Goal: Use online tool/utility: Use online tool/utility

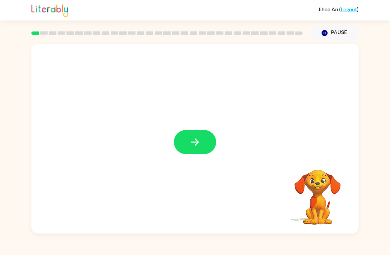
click at [201, 134] on button "button" at bounding box center [195, 142] width 42 height 24
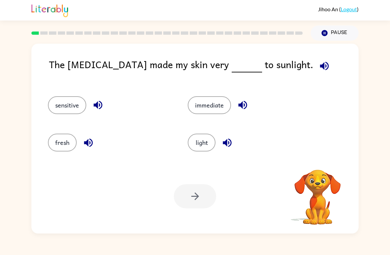
click at [320, 69] on icon "button" at bounding box center [324, 65] width 9 height 9
click at [99, 106] on icon "button" at bounding box center [98, 105] width 12 height 12
click at [246, 103] on icon "button" at bounding box center [243, 105] width 12 height 12
click at [89, 144] on icon "button" at bounding box center [89, 143] width 12 height 12
click at [230, 142] on icon "button" at bounding box center [227, 143] width 12 height 12
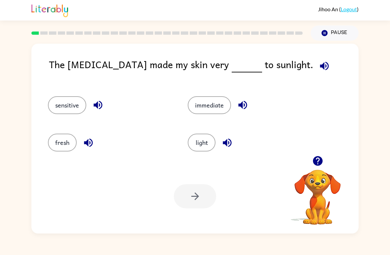
click at [221, 106] on button "immediate" at bounding box center [209, 105] width 43 height 18
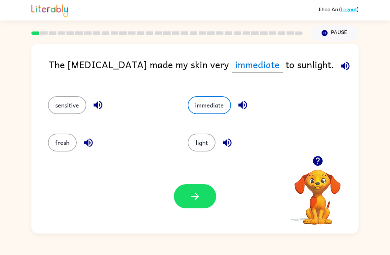
click at [62, 107] on button "sensitive" at bounding box center [67, 105] width 38 height 18
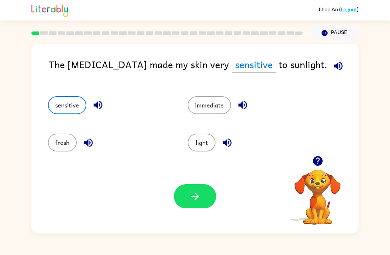
click at [216, 105] on button "immediate" at bounding box center [209, 105] width 43 height 18
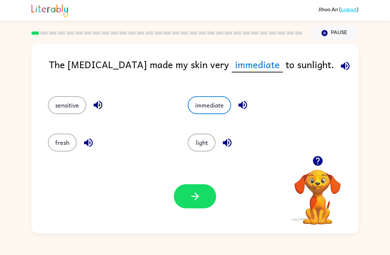
click at [197, 195] on icon "button" at bounding box center [195, 196] width 8 height 8
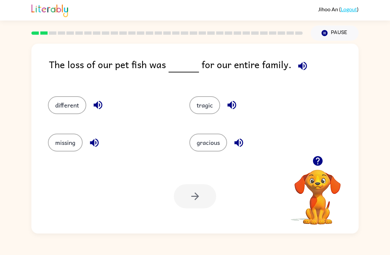
click at [301, 69] on icon "button" at bounding box center [303, 66] width 12 height 12
click at [77, 145] on button "missing" at bounding box center [65, 142] width 35 height 18
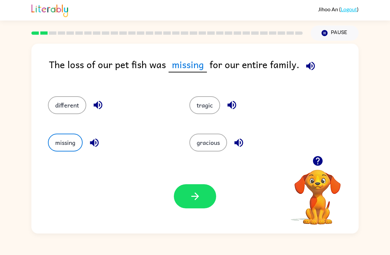
click at [216, 148] on button "gracious" at bounding box center [208, 142] width 38 height 18
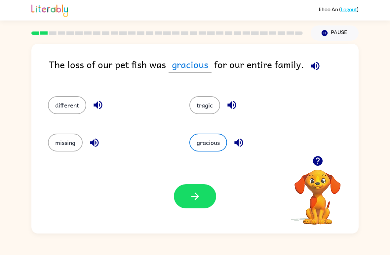
click at [212, 111] on button "tragic" at bounding box center [204, 105] width 31 height 18
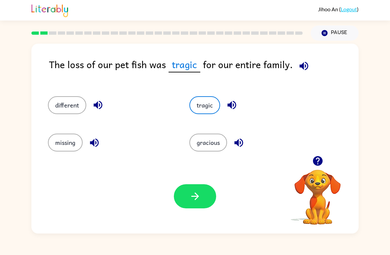
click at [67, 108] on button "different" at bounding box center [67, 105] width 38 height 18
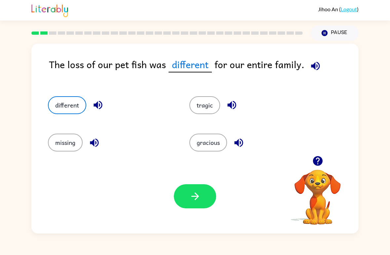
click at [198, 112] on button "tragic" at bounding box center [204, 105] width 31 height 18
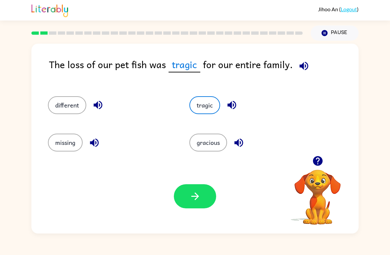
click at [302, 69] on icon "button" at bounding box center [303, 65] width 9 height 9
click at [218, 139] on button "gracious" at bounding box center [208, 142] width 38 height 18
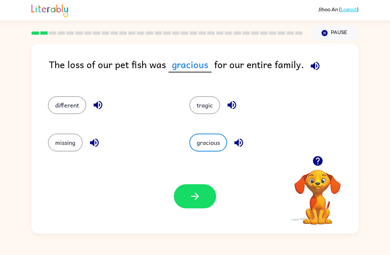
click at [199, 198] on icon "button" at bounding box center [195, 196] width 12 height 12
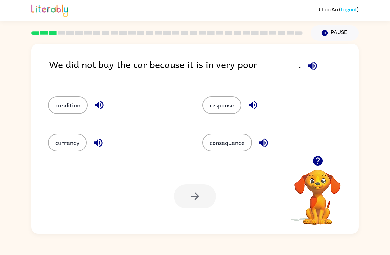
click at [229, 107] on button "response" at bounding box center [221, 105] width 39 height 18
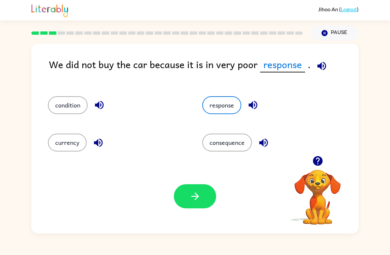
click at [68, 143] on button "currency" at bounding box center [67, 142] width 39 height 18
click at [69, 107] on button "condition" at bounding box center [68, 105] width 40 height 18
click at [67, 145] on button "currency" at bounding box center [67, 142] width 39 height 18
click at [225, 113] on button "response" at bounding box center [221, 105] width 39 height 18
click at [222, 135] on button "consequence" at bounding box center [227, 142] width 50 height 18
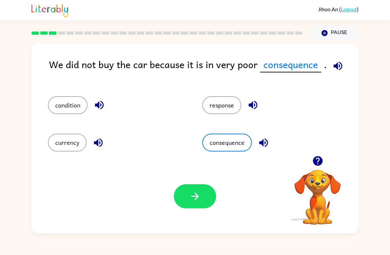
click at [70, 142] on button "currency" at bounding box center [67, 142] width 39 height 18
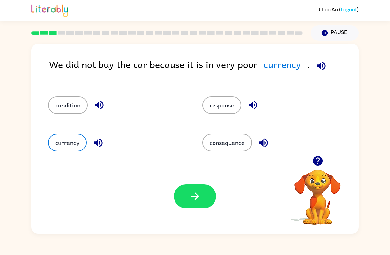
click at [202, 196] on button "button" at bounding box center [195, 196] width 42 height 24
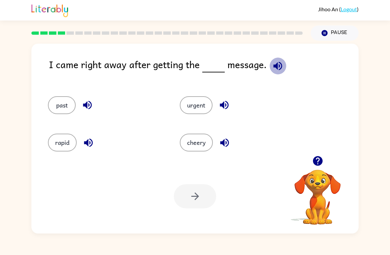
click at [281, 65] on icon "button" at bounding box center [278, 66] width 12 height 12
click at [202, 109] on button "urgent" at bounding box center [196, 105] width 33 height 18
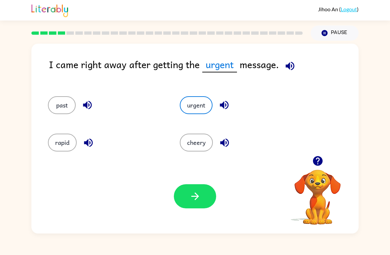
click at [196, 196] on icon "button" at bounding box center [195, 196] width 8 height 8
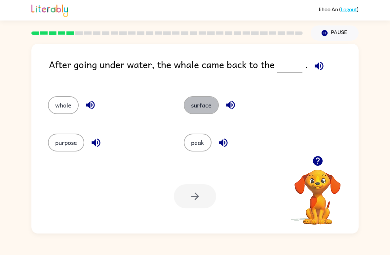
click at [211, 106] on button "surface" at bounding box center [201, 105] width 35 height 18
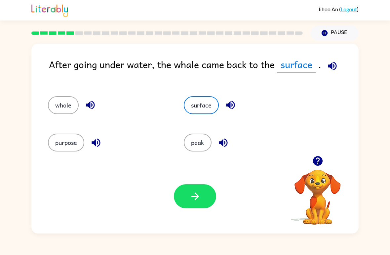
click at [199, 192] on icon "button" at bounding box center [195, 196] width 12 height 12
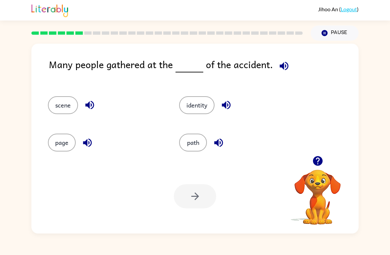
click at [281, 64] on icon "button" at bounding box center [283, 65] width 9 height 9
click at [202, 107] on button "identity" at bounding box center [196, 105] width 35 height 18
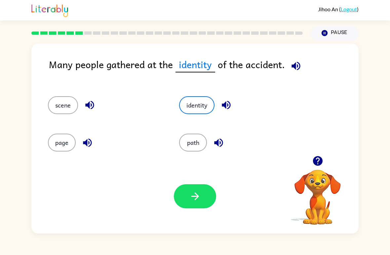
click at [193, 201] on icon "button" at bounding box center [195, 196] width 12 height 12
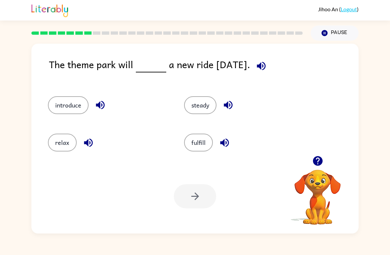
click at [267, 62] on icon "button" at bounding box center [261, 66] width 12 height 12
click at [71, 103] on button "introduce" at bounding box center [68, 105] width 41 height 18
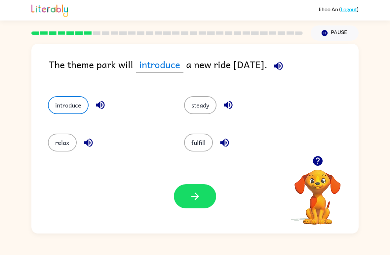
click at [199, 195] on icon "button" at bounding box center [195, 196] width 12 height 12
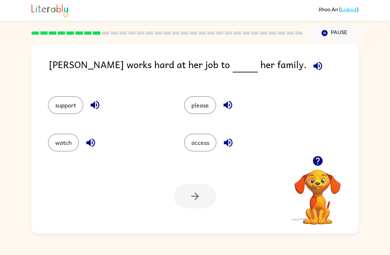
click at [64, 109] on button "support" at bounding box center [65, 105] width 35 height 18
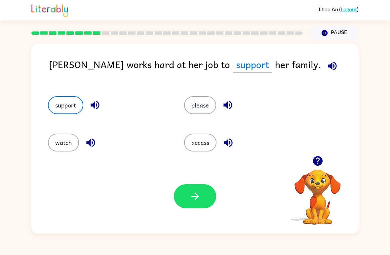
click at [197, 198] on icon "button" at bounding box center [195, 196] width 12 height 12
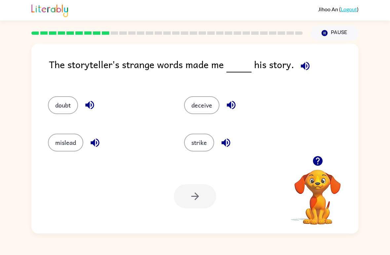
click at [302, 69] on icon "button" at bounding box center [305, 66] width 12 height 12
click at [217, 112] on button "deceive" at bounding box center [201, 105] width 35 height 18
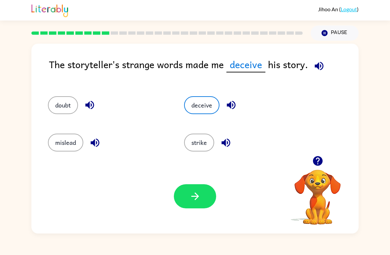
click at [199, 193] on icon "button" at bounding box center [195, 196] width 12 height 12
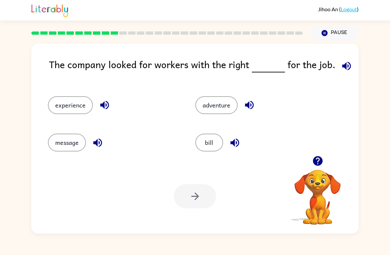
click at [342, 61] on icon "button" at bounding box center [347, 66] width 12 height 12
click at [57, 104] on button "experience" at bounding box center [70, 105] width 45 height 18
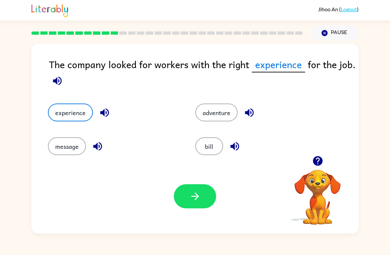
click at [196, 197] on icon "button" at bounding box center [195, 196] width 12 height 12
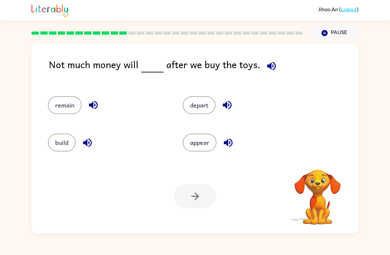
click at [270, 70] on icon "button" at bounding box center [271, 65] width 9 height 9
click at [192, 103] on button "depart" at bounding box center [199, 105] width 33 height 18
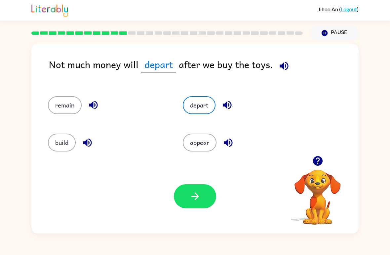
click at [199, 198] on icon "button" at bounding box center [195, 196] width 12 height 12
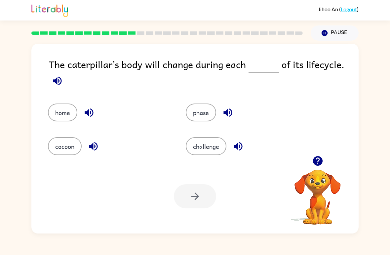
click at [204, 150] on button "challenge" at bounding box center [206, 146] width 41 height 18
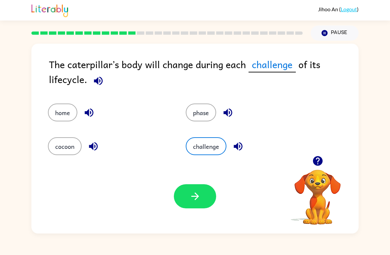
click at [204, 110] on button "phase" at bounding box center [201, 112] width 30 height 18
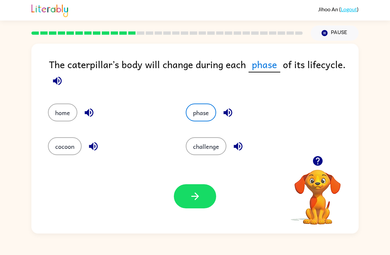
click at [59, 78] on icon "button" at bounding box center [58, 81] width 12 height 12
click at [208, 145] on button "challenge" at bounding box center [206, 146] width 41 height 18
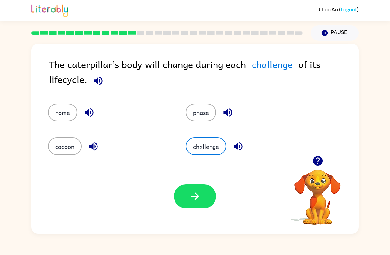
click at [194, 198] on icon "button" at bounding box center [195, 196] width 12 height 12
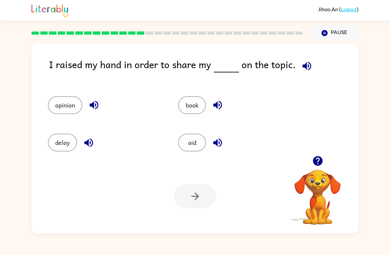
click at [59, 105] on button "opinion" at bounding box center [65, 105] width 34 height 18
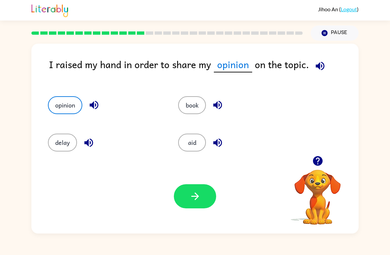
click at [198, 192] on icon "button" at bounding box center [195, 196] width 12 height 12
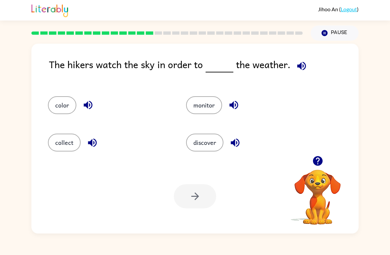
click at [304, 62] on icon "button" at bounding box center [302, 66] width 12 height 12
click at [207, 140] on button "discover" at bounding box center [204, 142] width 37 height 18
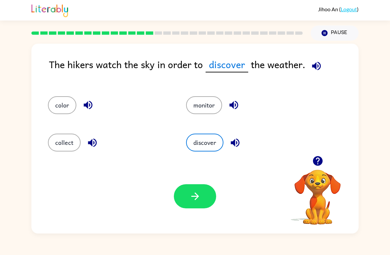
click at [196, 199] on icon "button" at bounding box center [195, 196] width 8 height 8
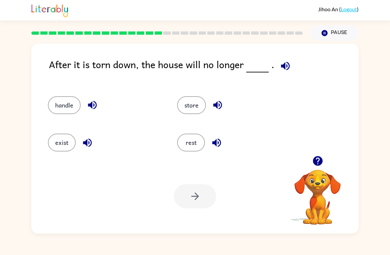
click at [280, 69] on icon "button" at bounding box center [285, 66] width 12 height 12
click at [68, 110] on button "handle" at bounding box center [64, 105] width 33 height 18
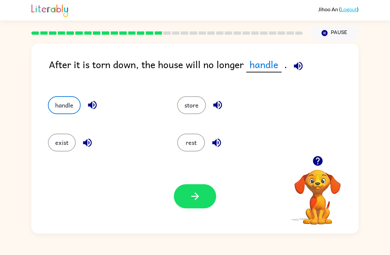
click at [198, 197] on icon "button" at bounding box center [195, 196] width 8 height 8
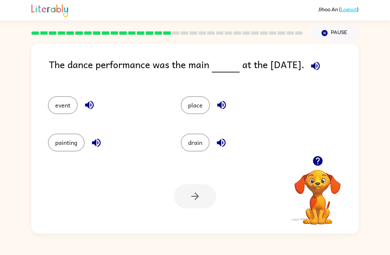
click at [315, 63] on icon "button" at bounding box center [315, 66] width 12 height 12
click at [59, 108] on button "event" at bounding box center [63, 105] width 30 height 18
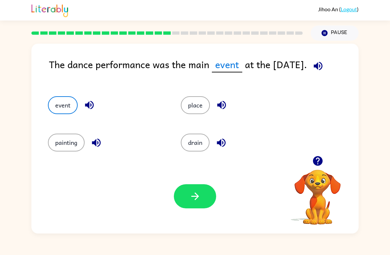
click at [204, 197] on button "button" at bounding box center [195, 196] width 42 height 24
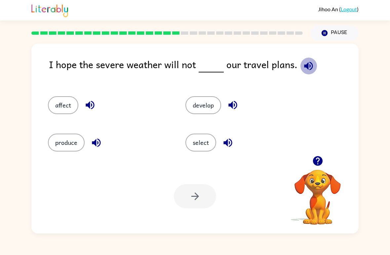
click at [304, 65] on icon "button" at bounding box center [308, 65] width 9 height 9
click at [63, 109] on button "affect" at bounding box center [63, 105] width 30 height 18
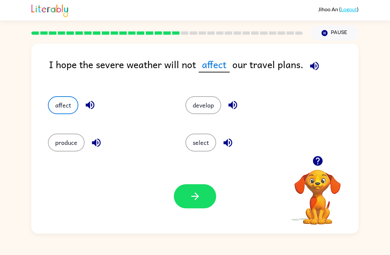
click at [197, 195] on icon "button" at bounding box center [195, 196] width 8 height 8
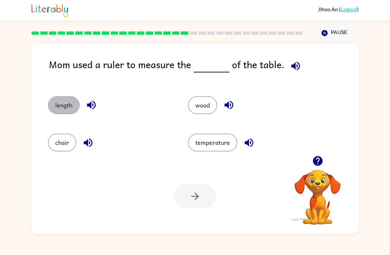
click at [60, 101] on button "length" at bounding box center [64, 105] width 32 height 18
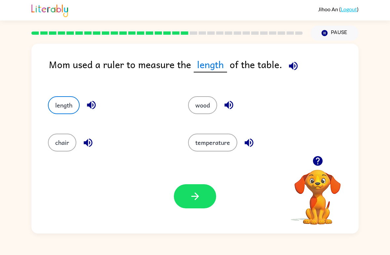
click at [199, 195] on icon "button" at bounding box center [195, 196] width 12 height 12
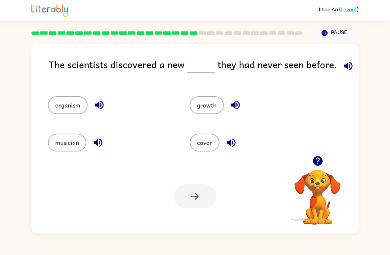
click at [342, 69] on icon "button" at bounding box center [348, 66] width 12 height 12
click at [208, 141] on button "cover" at bounding box center [205, 142] width 30 height 18
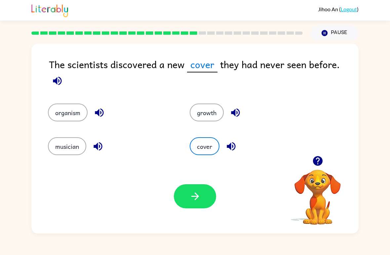
click at [197, 200] on icon "button" at bounding box center [195, 196] width 12 height 12
click at [365, 2] on div "Jihoo An ( Logout )" at bounding box center [195, 10] width 390 height 20
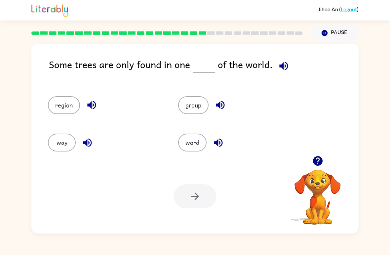
click at [341, 30] on button "Pause Pause" at bounding box center [334, 32] width 48 height 15
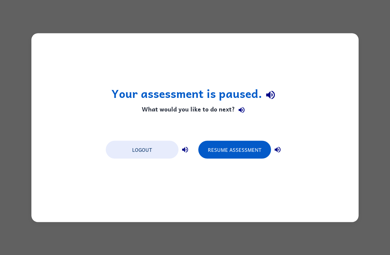
click at [159, 152] on button "Logout" at bounding box center [142, 149] width 73 height 18
